Goal: Task Accomplishment & Management: Manage account settings

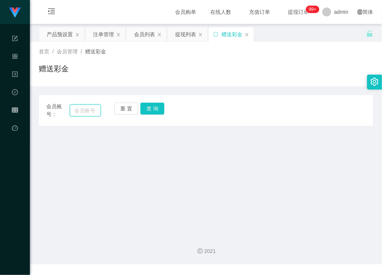
click at [82, 112] on input "text" at bounding box center [85, 110] width 31 height 12
paste input "Mfig99"
type input "Mfig99"
click at [159, 109] on button "查 询" at bounding box center [152, 109] width 24 height 12
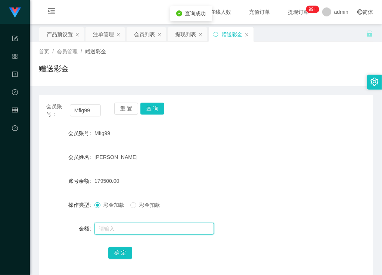
click at [116, 230] on input "text" at bounding box center [153, 229] width 119 height 12
type input "187500"
drag, startPoint x: 128, startPoint y: 233, endPoint x: 82, endPoint y: 234, distance: 45.5
click at [82, 234] on div "金额 187500" at bounding box center [206, 228] width 334 height 15
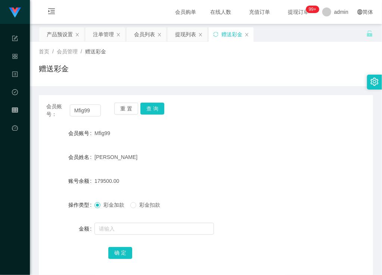
click at [281, 166] on form "会员账号 Mfig99 会员姓名 [PERSON_NAME] 账号余额 179500.00 操作类型 彩金加款 彩金扣款 金额 确 定" at bounding box center [206, 193] width 334 height 134
click at [154, 106] on button "查 询" at bounding box center [152, 109] width 24 height 12
click at [144, 31] on div "会员列表" at bounding box center [144, 34] width 21 height 14
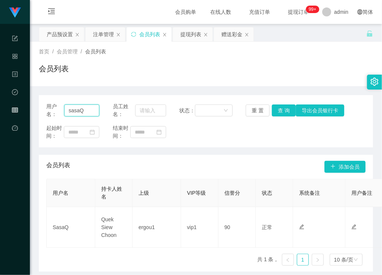
drag, startPoint x: 90, startPoint y: 109, endPoint x: 26, endPoint y: 103, distance: 63.7
click at [26, 103] on section "代理端 系统配置 产品管理 内容中心 数据中心 会员管理 平台首页 保存配置 重置配置 整体风格设置 主题色 导航设置 内容区域宽度 定宽 固定Header …" at bounding box center [191, 153] width 382 height 306
paste input "Mfig99"
type input "Mfig99"
click at [278, 107] on button "查 询" at bounding box center [284, 110] width 24 height 12
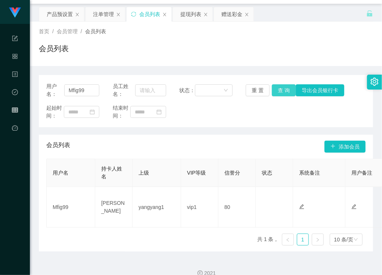
scroll to position [31, 0]
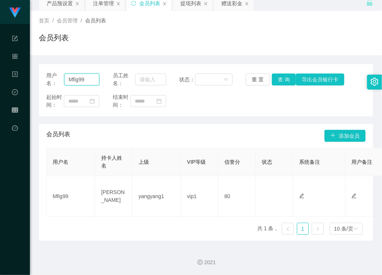
click at [74, 76] on input "Mfig99" at bounding box center [81, 80] width 35 height 12
click at [200, 121] on div "用户名： Mfig99 员工姓名： 状态： 重 置 查 询 导出会员银行卡 起始时间： 结束时间： 会员列表 添加会员 用户名 持卡人姓名 上级 VIP等级 …" at bounding box center [206, 152] width 334 height 176
click at [310, 49] on div "首页 / 会员管理 / 会员列表 / 会员列表" at bounding box center [206, 33] width 352 height 44
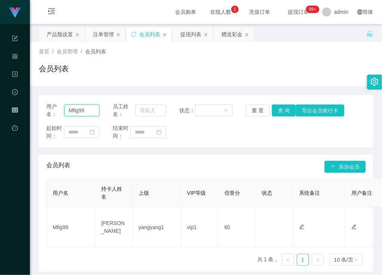
click at [74, 106] on input "Mfig99" at bounding box center [81, 110] width 35 height 12
click at [76, 107] on input "Mfig99" at bounding box center [81, 110] width 35 height 12
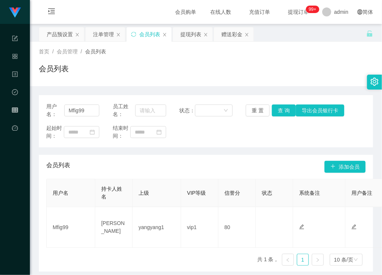
click at [269, 58] on div "首页 / 会员管理 / 会员列表 / 会员列表" at bounding box center [206, 64] width 334 height 32
click at [73, 110] on input "Mfig99" at bounding box center [81, 110] width 35 height 12
click at [285, 109] on button "查 询" at bounding box center [284, 110] width 24 height 12
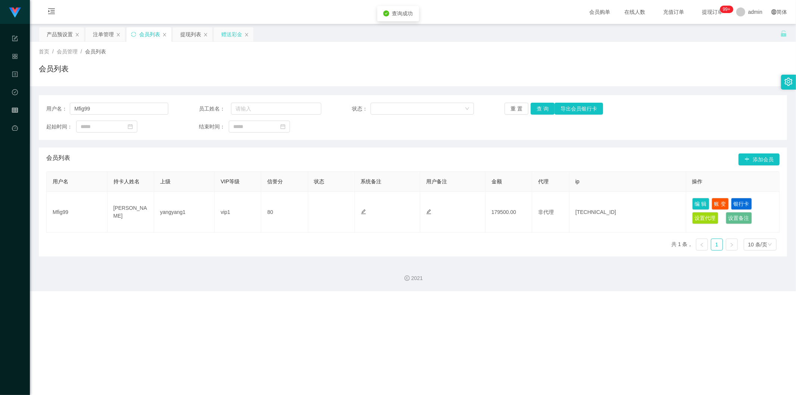
click at [232, 35] on div "赠送彩金" at bounding box center [231, 34] width 21 height 14
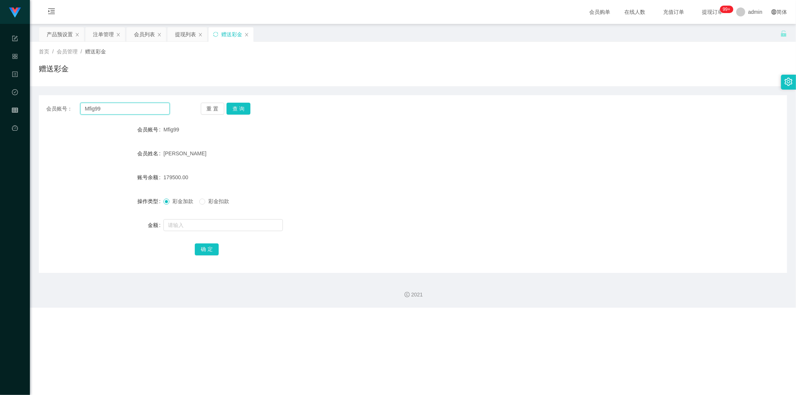
drag, startPoint x: 125, startPoint y: 112, endPoint x: 72, endPoint y: 106, distance: 53.4
click at [72, 106] on div "会员账号： Mfig99" at bounding box center [107, 109] width 123 height 12
click at [241, 106] on button "查 询" at bounding box center [238, 109] width 24 height 12
click at [215, 226] on input "text" at bounding box center [222, 225] width 119 height 12
type input "8000"
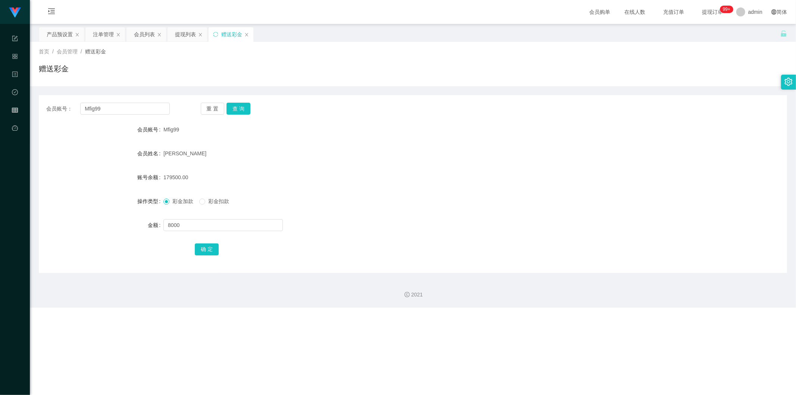
click at [252, 253] on div "确 定" at bounding box center [413, 248] width 437 height 15
drag, startPoint x: 150, startPoint y: 221, endPoint x: 139, endPoint y: 220, distance: 11.2
click at [139, 220] on div "金额 8000" at bounding box center [413, 225] width 748 height 15
click at [204, 235] on form "会员账号 Mfig99 会员姓名 [PERSON_NAME] 账号余额 179500.00 操作类型 彩金加款 彩金扣款 金额 8000 确 定" at bounding box center [413, 189] width 748 height 134
click at [208, 251] on button "确 定" at bounding box center [207, 249] width 24 height 12
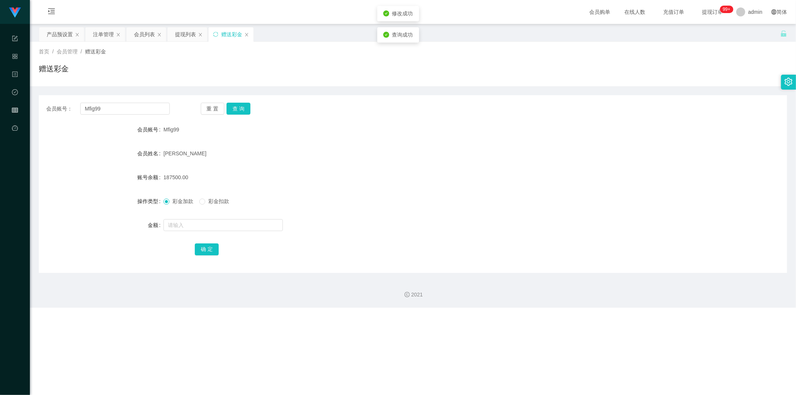
click at [378, 209] on form "会员账号 Mfig99 会员姓名 [PERSON_NAME] 账号余额 187500.00 操作类型 彩金加款 彩金扣款 金额 确 定" at bounding box center [413, 189] width 748 height 134
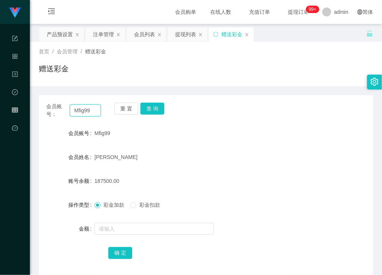
click at [83, 111] on input "Mfig99" at bounding box center [85, 110] width 31 height 12
drag, startPoint x: 166, startPoint y: 77, endPoint x: 163, endPoint y: 70, distance: 7.7
click at [166, 77] on div "赠送彩金" at bounding box center [206, 71] width 334 height 17
click at [144, 31] on div "会员列表" at bounding box center [144, 34] width 21 height 14
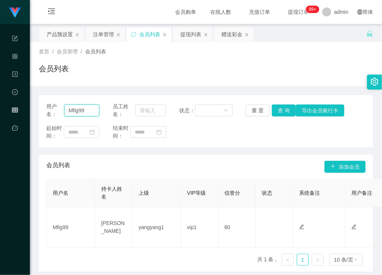
drag, startPoint x: 93, startPoint y: 109, endPoint x: 39, endPoint y: 104, distance: 54.3
click at [21, 106] on section "代理端 系统配置 产品管理 内容中心 数据中心 会员管理 平台首页 保存配置 重置配置 整体风格设置 主题色 导航设置 内容区域宽度 定宽 固定Header …" at bounding box center [191, 153] width 382 height 306
click at [281, 112] on button "查 询" at bounding box center [284, 110] width 24 height 12
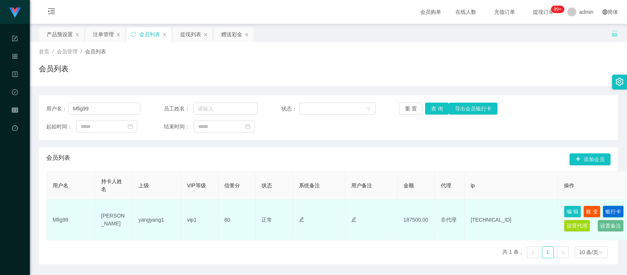
click at [381, 212] on button "银行卡" at bounding box center [613, 212] width 21 height 12
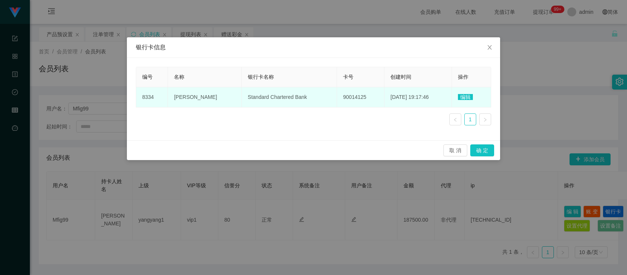
click at [248, 98] on span "Standard Chartered Bank" at bounding box center [277, 97] width 59 height 6
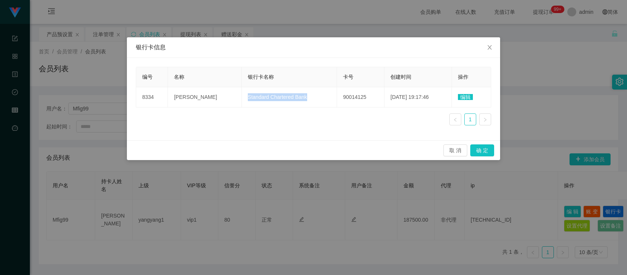
copy span "Standard Chartered Bank"
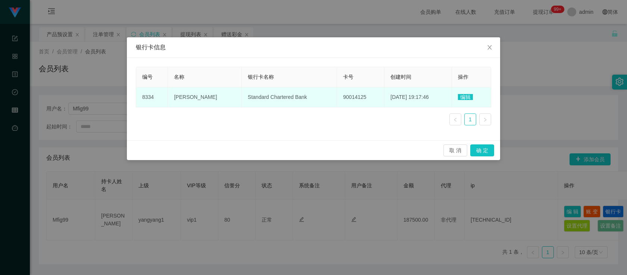
click at [343, 95] on span "90014125" at bounding box center [354, 97] width 23 height 6
drag, startPoint x: 328, startPoint y: 95, endPoint x: 337, endPoint y: 94, distance: 8.7
click at [343, 95] on span "90014125" at bounding box center [354, 97] width 23 height 6
copy span "90014125"
click at [343, 98] on span "90014125" at bounding box center [354, 97] width 23 height 6
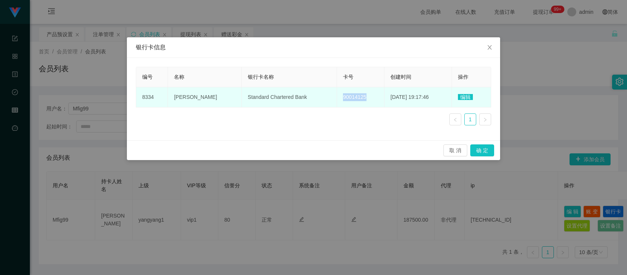
click at [343, 98] on span "90014125" at bounding box center [354, 97] width 23 height 6
click at [180, 97] on span "[PERSON_NAME]" at bounding box center [195, 97] width 43 height 6
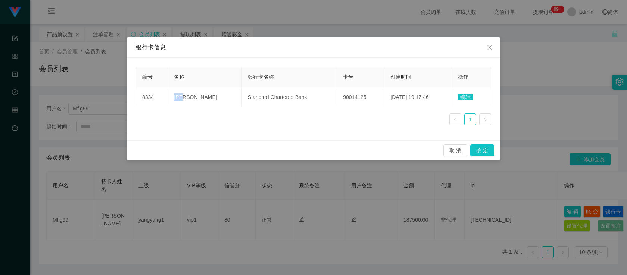
copy span "[PERSON_NAME]"
click at [381, 85] on div "银行卡信息 编号 名称 银行卡名称 卡号 创建时间 操作 8334 [PERSON_NAME] Standard Chartered Bank 9001412…" at bounding box center [313, 137] width 627 height 275
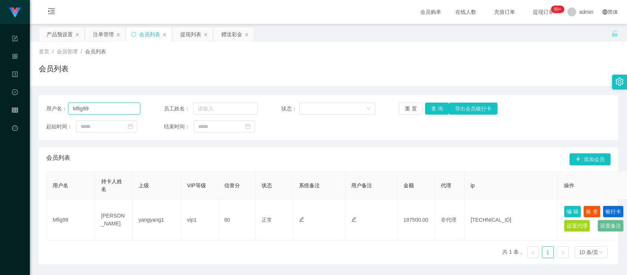
drag, startPoint x: 104, startPoint y: 112, endPoint x: 68, endPoint y: 110, distance: 36.6
click at [68, 110] on input "Mfig99" at bounding box center [104, 109] width 72 height 12
click at [100, 110] on input "Mfig99" at bounding box center [104, 109] width 72 height 12
click at [90, 108] on input "Mfig99" at bounding box center [104, 109] width 72 height 12
drag, startPoint x: 96, startPoint y: 107, endPoint x: 65, endPoint y: 107, distance: 31.0
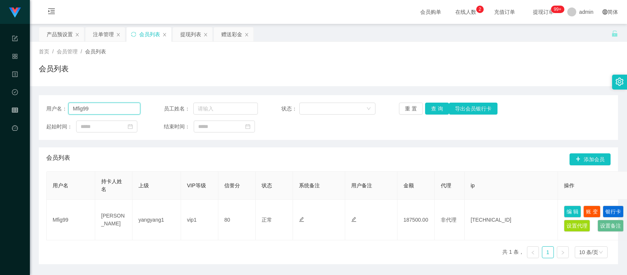
click at [65, 107] on div "用户名： Mfig99" at bounding box center [93, 109] width 94 height 12
click at [381, 68] on div "会员列表" at bounding box center [328, 71] width 579 height 17
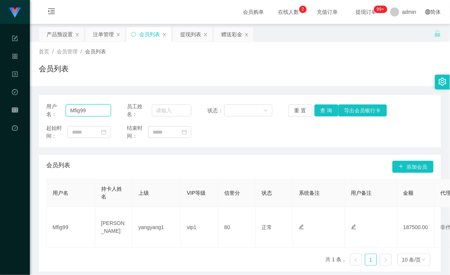
drag, startPoint x: 93, startPoint y: 109, endPoint x: 51, endPoint y: 106, distance: 42.6
click at [51, 106] on div "用户名： Mfig99" at bounding box center [78, 111] width 65 height 16
click at [185, 38] on div "提现列表" at bounding box center [190, 34] width 21 height 14
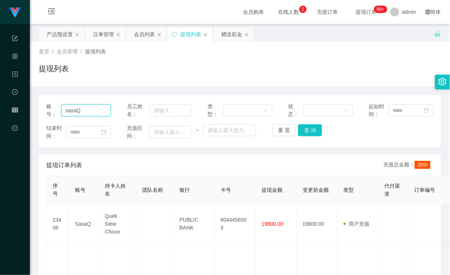
drag, startPoint x: 94, startPoint y: 112, endPoint x: 12, endPoint y: 109, distance: 82.5
paste input "Mfig99"
type input "Mfig99"
click at [310, 129] on button "查 询" at bounding box center [310, 130] width 24 height 12
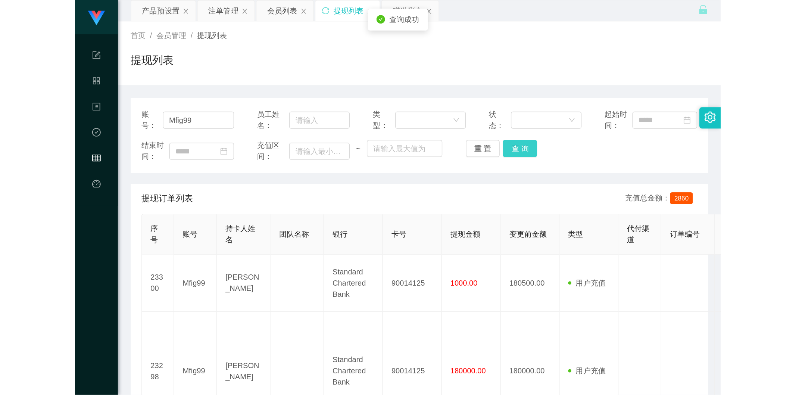
scroll to position [41, 0]
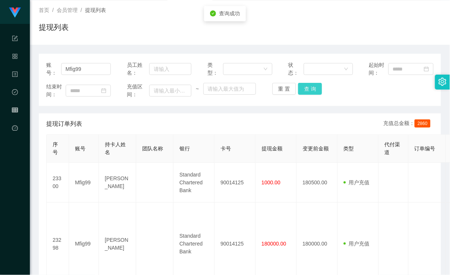
click at [304, 88] on button "查 询" at bounding box center [310, 89] width 24 height 12
click at [307, 88] on button "查 询" at bounding box center [310, 89] width 24 height 12
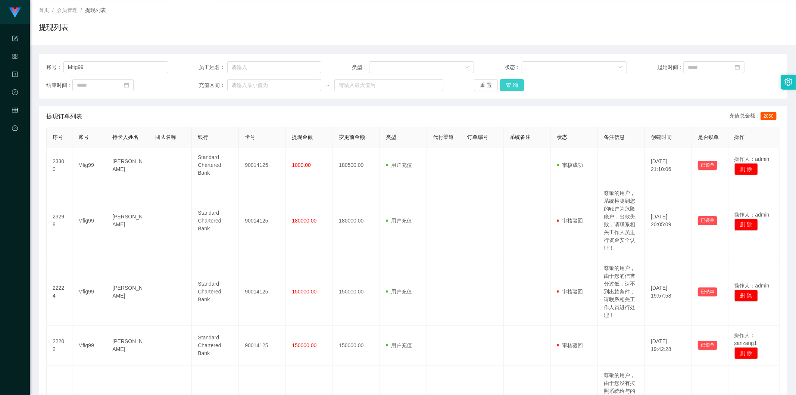
click at [381, 87] on button "查 询" at bounding box center [512, 85] width 24 height 12
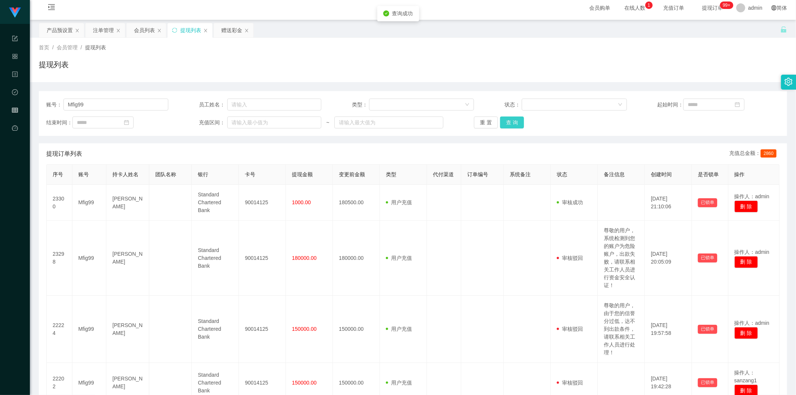
scroll to position [0, 0]
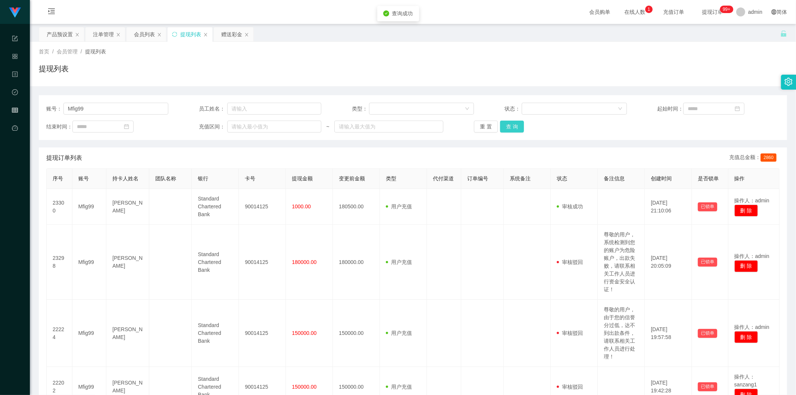
click at [381, 127] on button "查 询" at bounding box center [512, 127] width 24 height 12
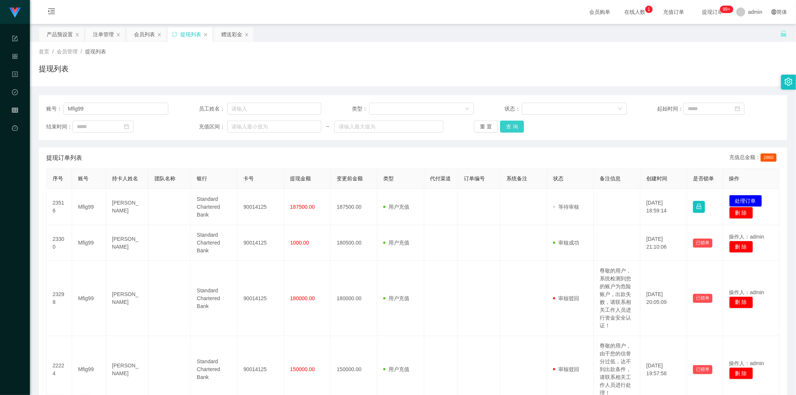
click at [381, 126] on button "查 询" at bounding box center [512, 127] width 24 height 12
click at [381, 60] on div "首页 / 会员管理 / 提现列表 / 提现列表" at bounding box center [413, 64] width 748 height 32
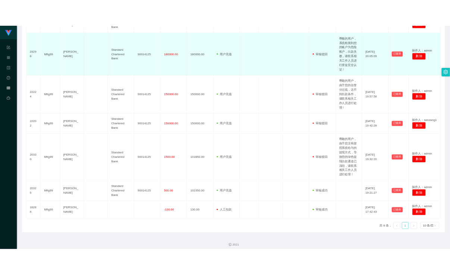
scroll to position [248, 0]
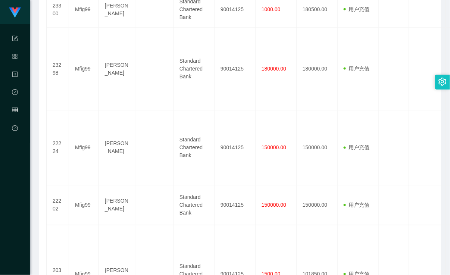
click at [43, 154] on div "提现订单列表 充值总金额： 2860 序号 账号 持卡人姓名 团队名称 银行 卡号 提现金额 变更前金额 类型 代付渠道 订单编号 系统备注 状态 备注信息 …" at bounding box center [240, 160] width 402 height 509
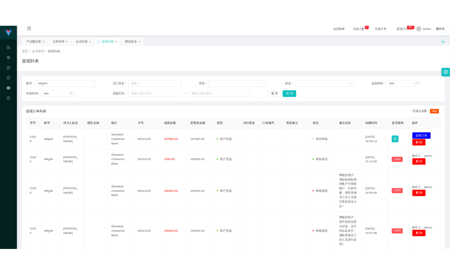
scroll to position [0, 0]
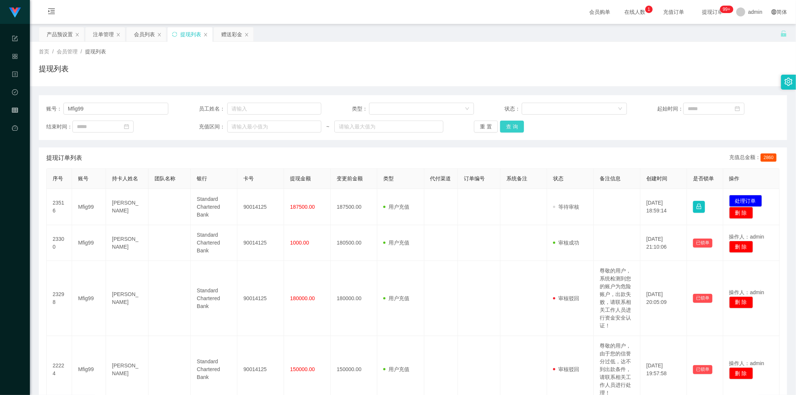
click at [381, 127] on button "查 询" at bounding box center [512, 127] width 24 height 12
click at [381, 126] on button "查 询" at bounding box center [512, 127] width 24 height 12
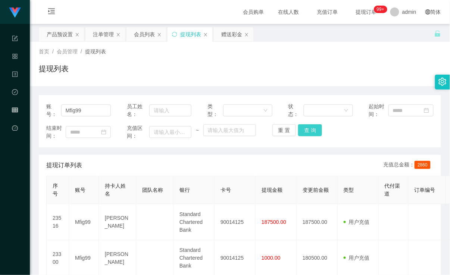
click at [309, 130] on button "查 询" at bounding box center [310, 130] width 24 height 12
